Goal: Information Seeking & Learning: Find specific fact

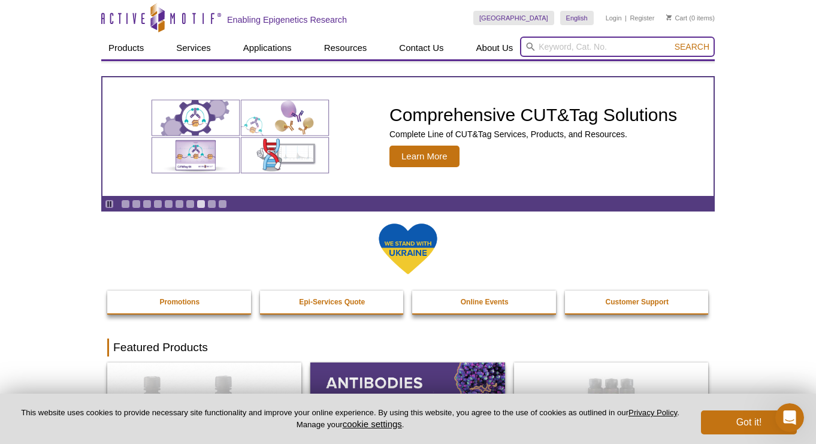
click at [577, 53] on input "search" at bounding box center [617, 47] width 195 height 20
type input "a"
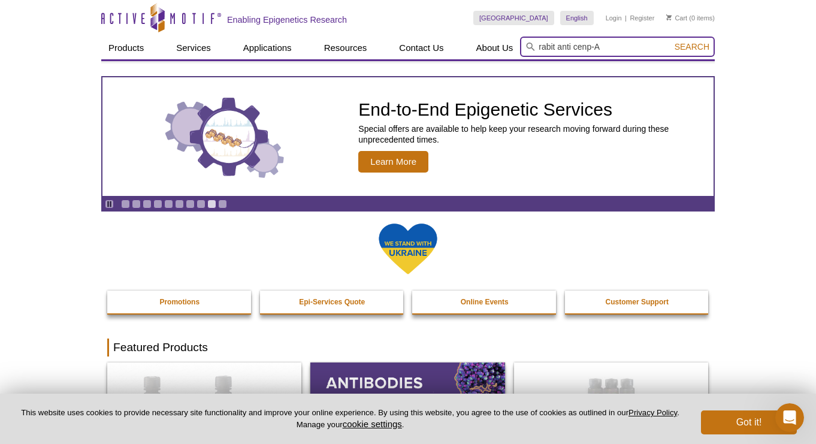
type input "rabit anti cenp-A"
click at [693, 47] on button "Search" at bounding box center [692, 46] width 42 height 11
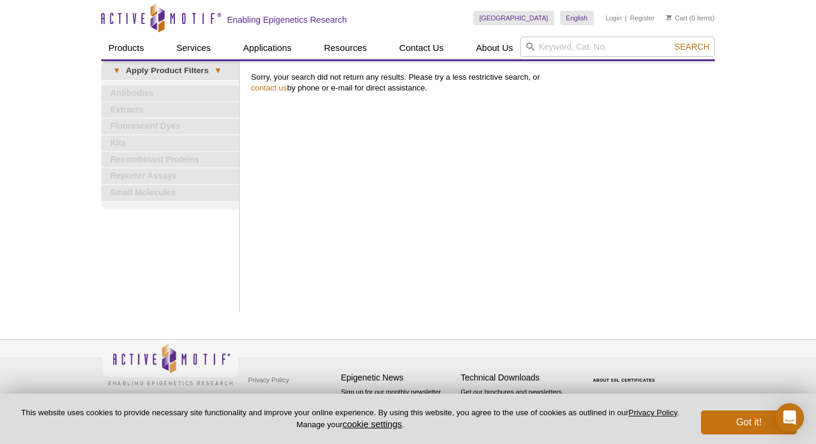
click at [177, 96] on link "Antibodies" at bounding box center [170, 94] width 138 height 16
click at [120, 98] on link "Antibodies" at bounding box center [170, 94] width 138 height 16
click at [119, 74] on span "▾" at bounding box center [116, 70] width 19 height 11
click at [128, 88] on link "Antibodies" at bounding box center [170, 94] width 138 height 16
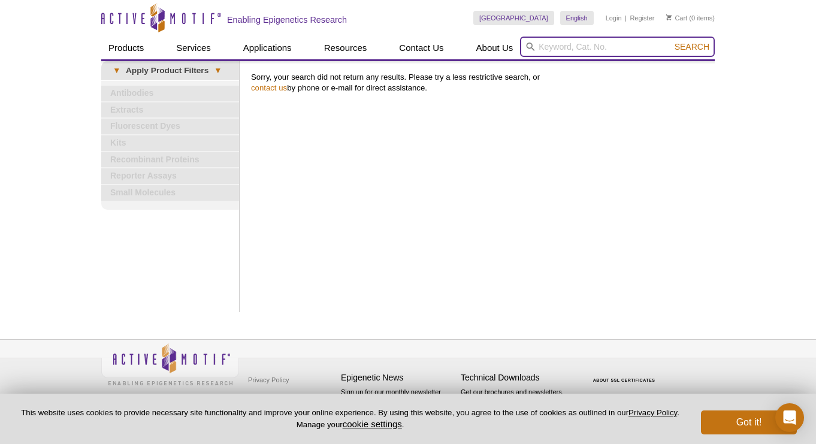
click at [560, 44] on input "search" at bounding box center [617, 47] width 195 height 20
type input "cenp-a"
click at [693, 47] on button "Search" at bounding box center [692, 46] width 42 height 11
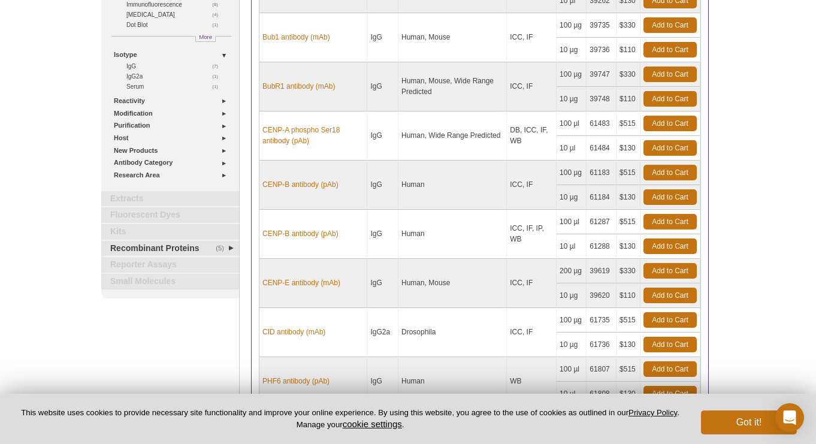
scroll to position [273, 0]
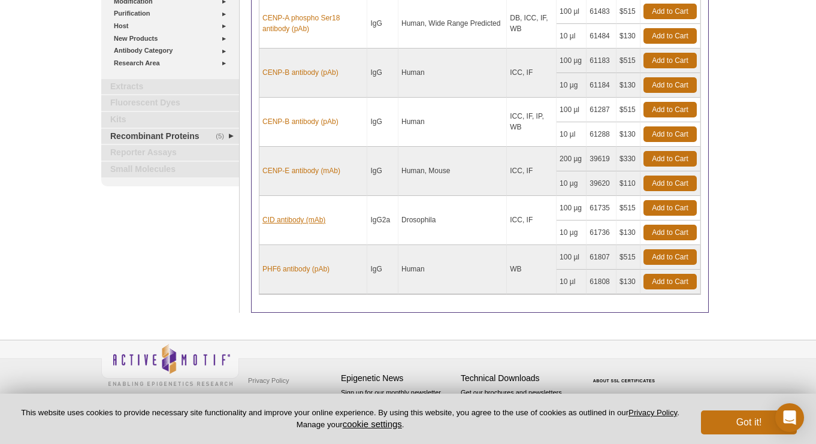
click at [310, 219] on link "CID antibody (mAb)" at bounding box center [293, 219] width 63 height 11
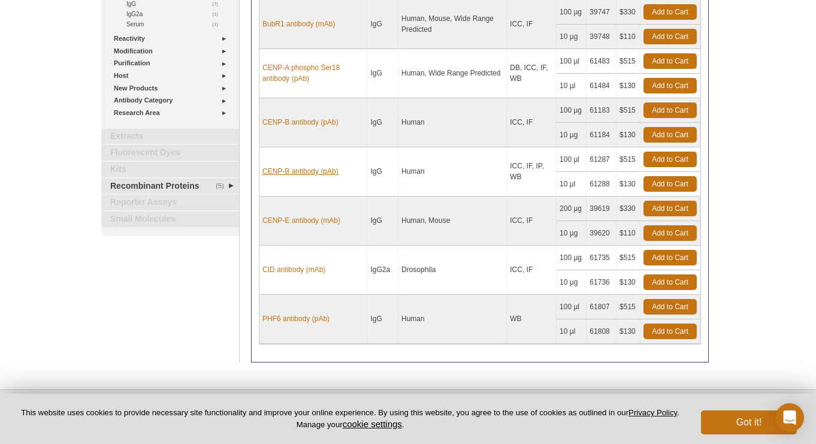
scroll to position [259, 0]
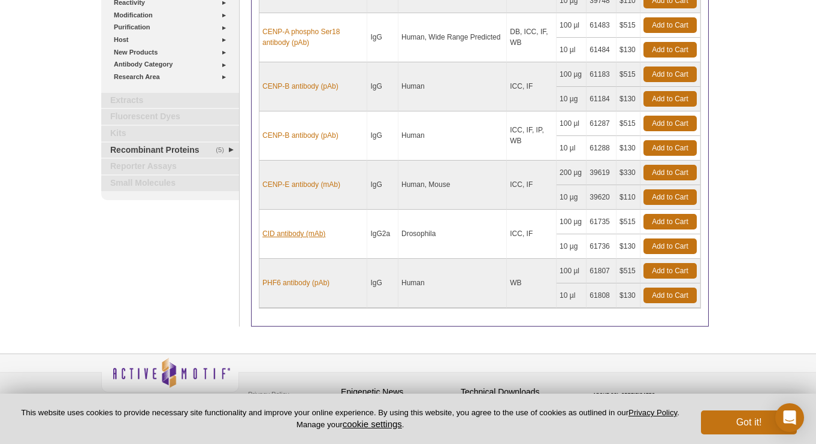
click at [304, 232] on link "CID antibody (mAb)" at bounding box center [293, 233] width 63 height 11
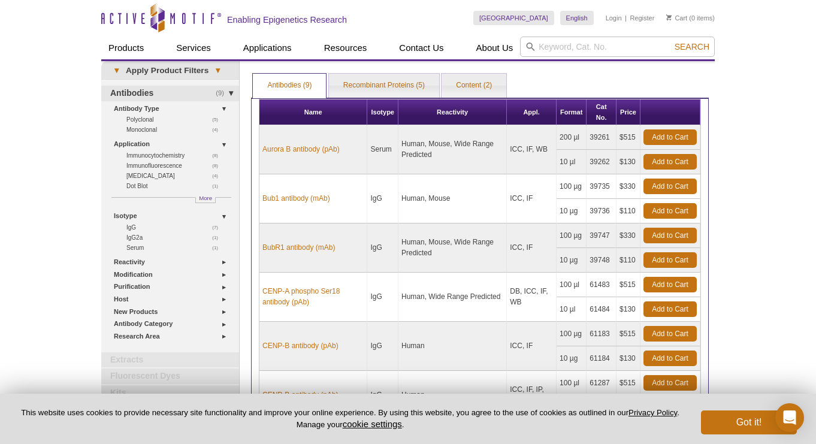
scroll to position [0, 0]
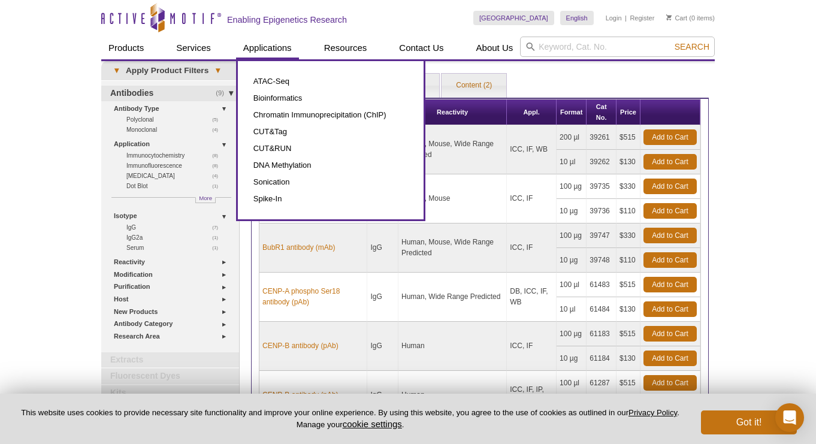
click at [282, 44] on link "Applications" at bounding box center [267, 48] width 63 height 23
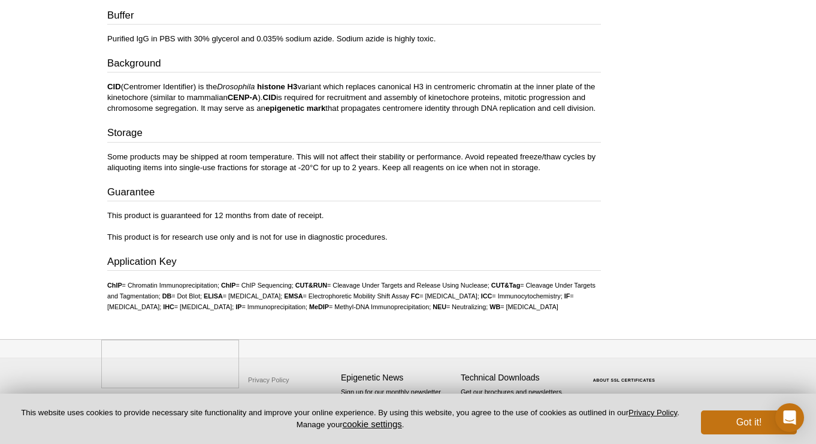
scroll to position [644, 0]
